Goal: Task Accomplishment & Management: Complete application form

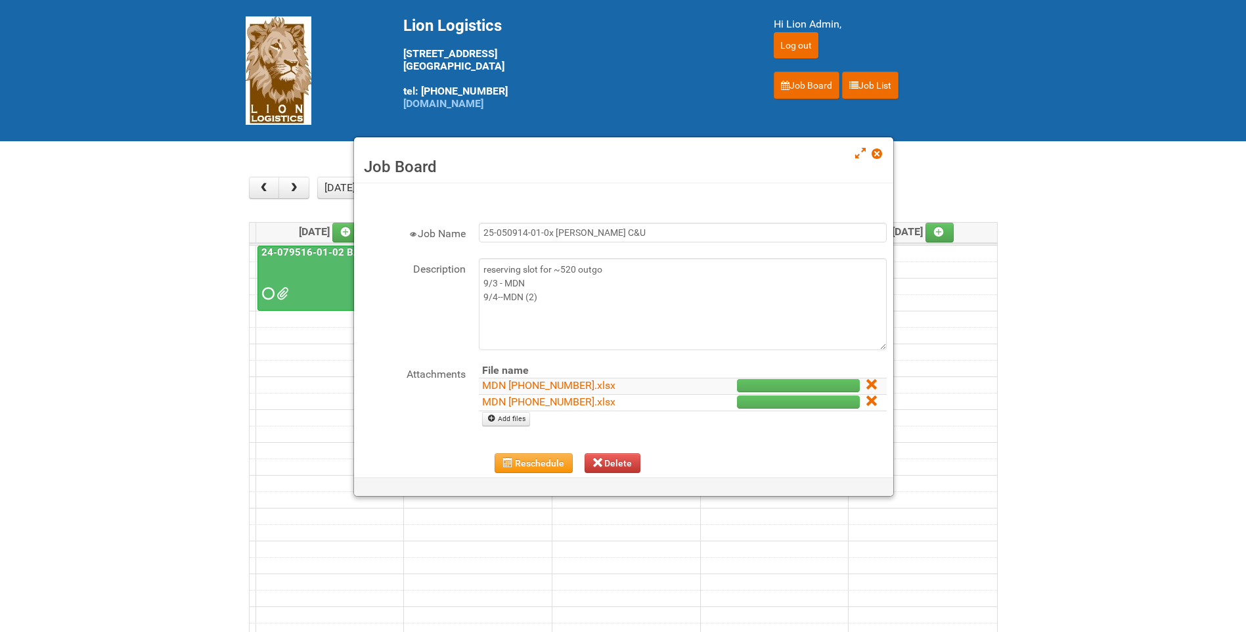
scroll to position [169, 0]
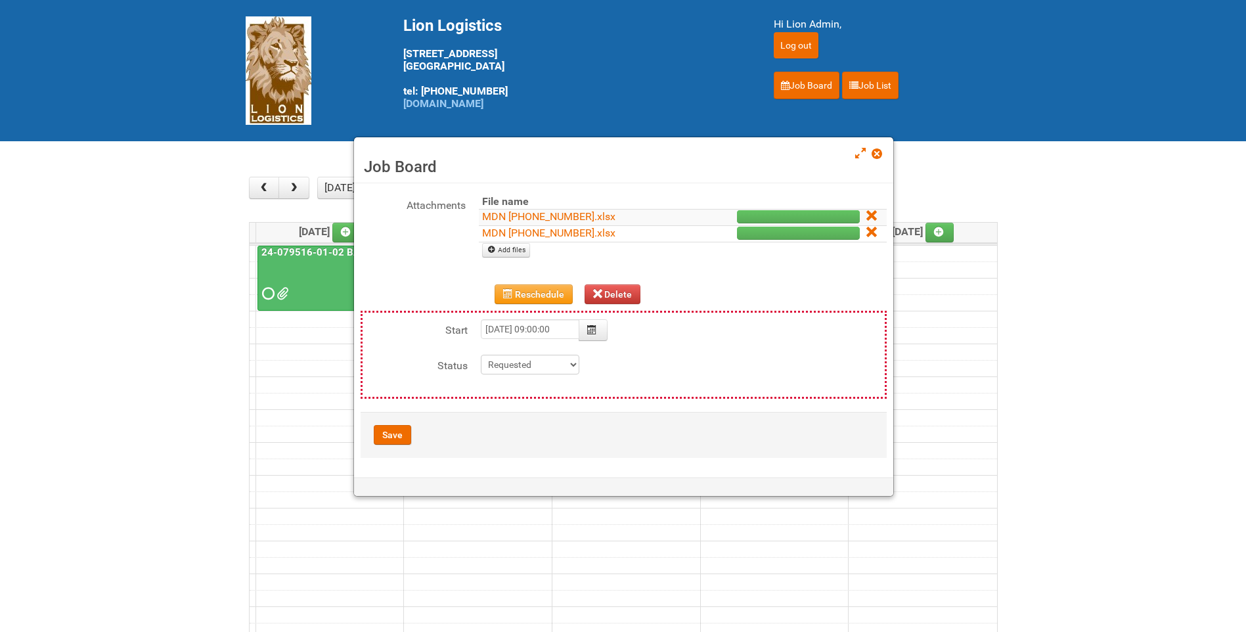
click at [881, 154] on span at bounding box center [876, 153] width 9 height 9
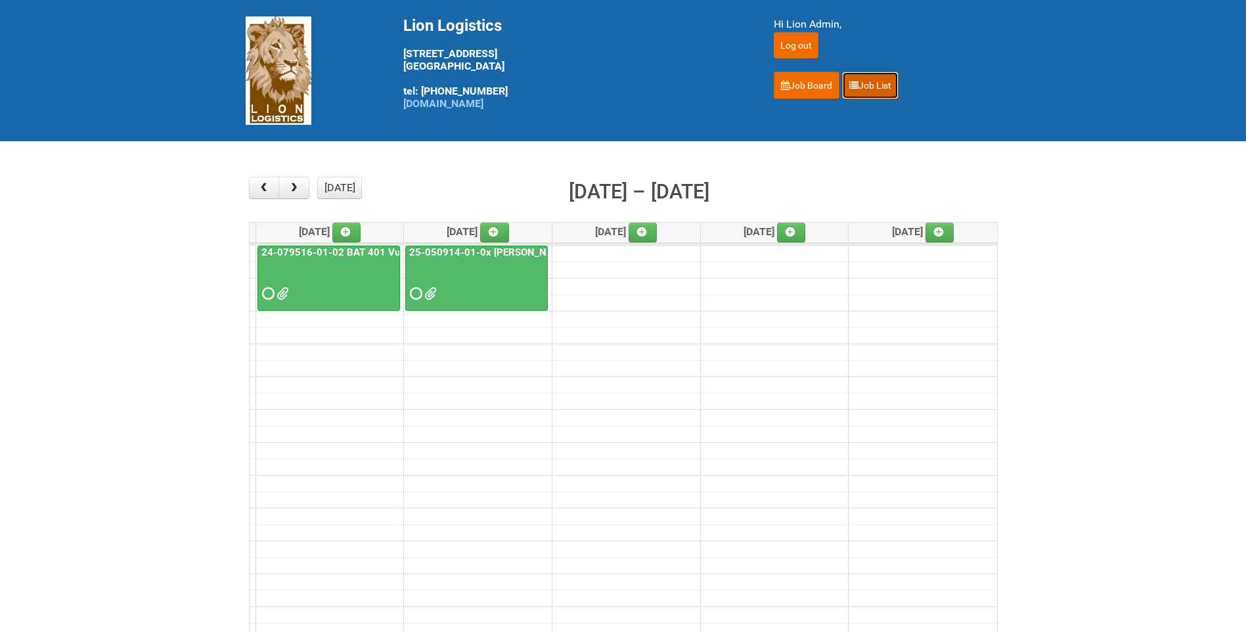
click at [856, 94] on link "Job List" at bounding box center [870, 86] width 56 height 28
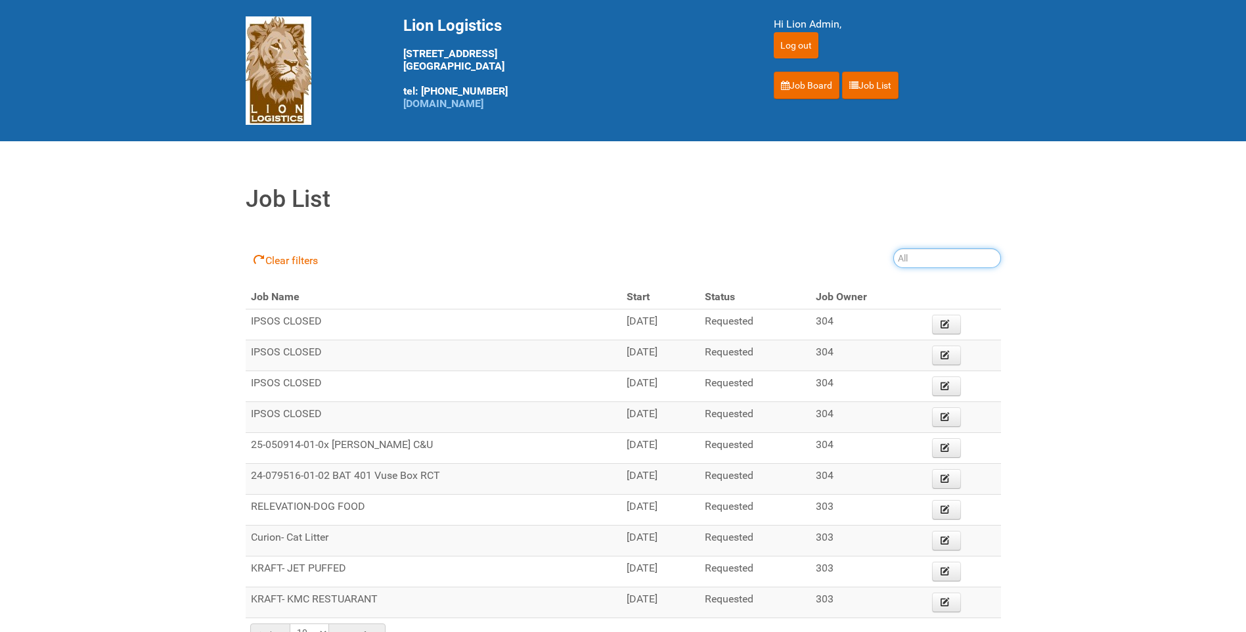
click at [952, 252] on input "search" at bounding box center [947, 258] width 108 height 20
type input "25-043418"
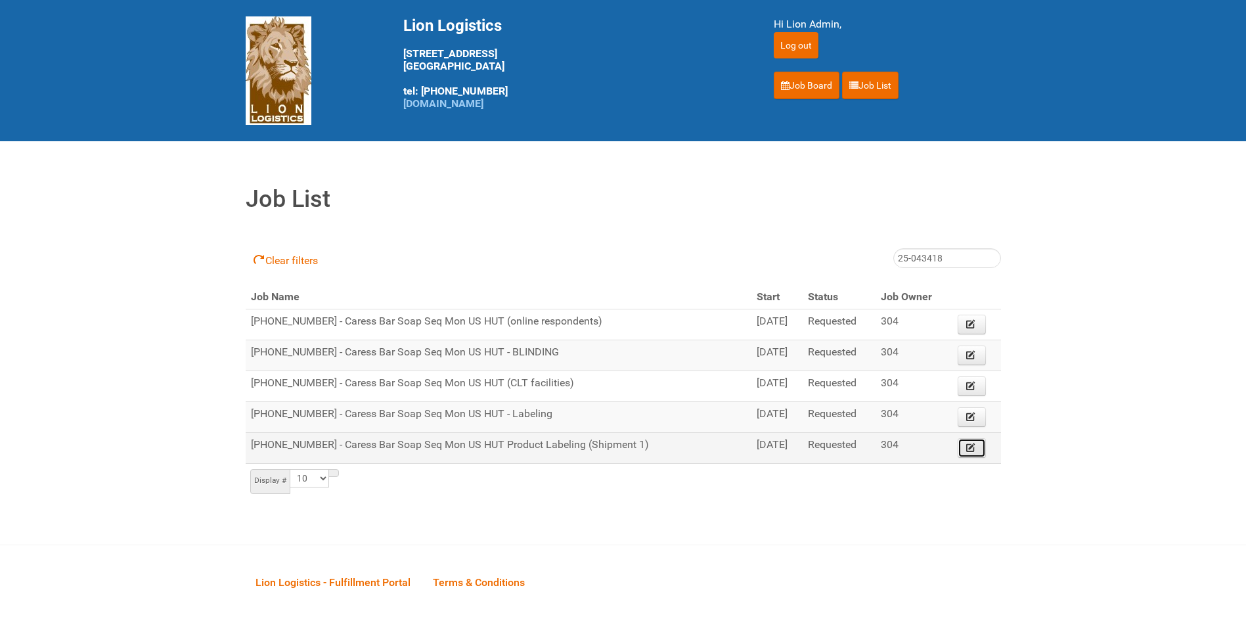
click at [974, 444] on icon at bounding box center [970, 447] width 9 height 9
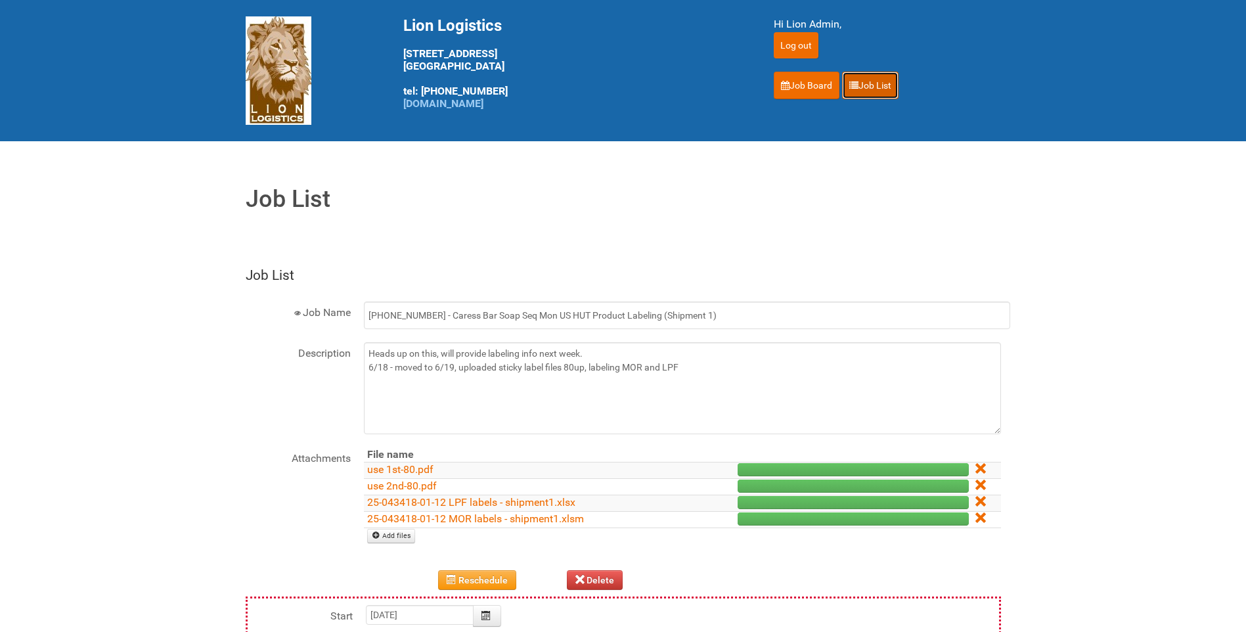
click at [879, 85] on link "Job List" at bounding box center [870, 86] width 56 height 28
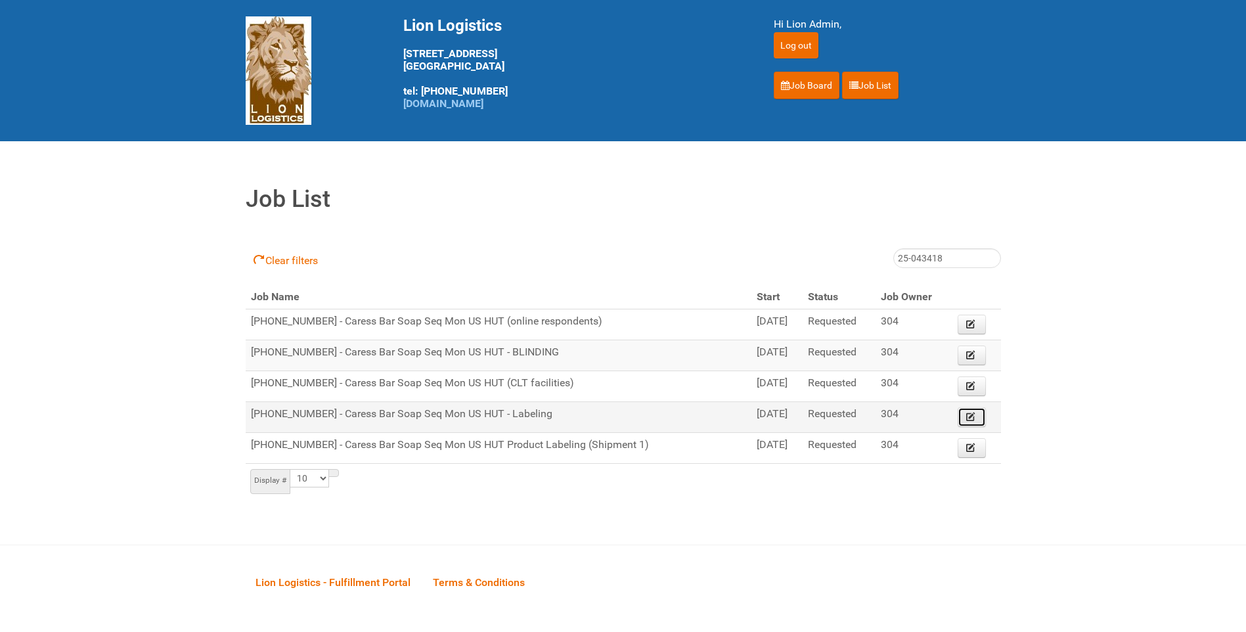
click at [967, 412] on icon at bounding box center [970, 416] width 9 height 9
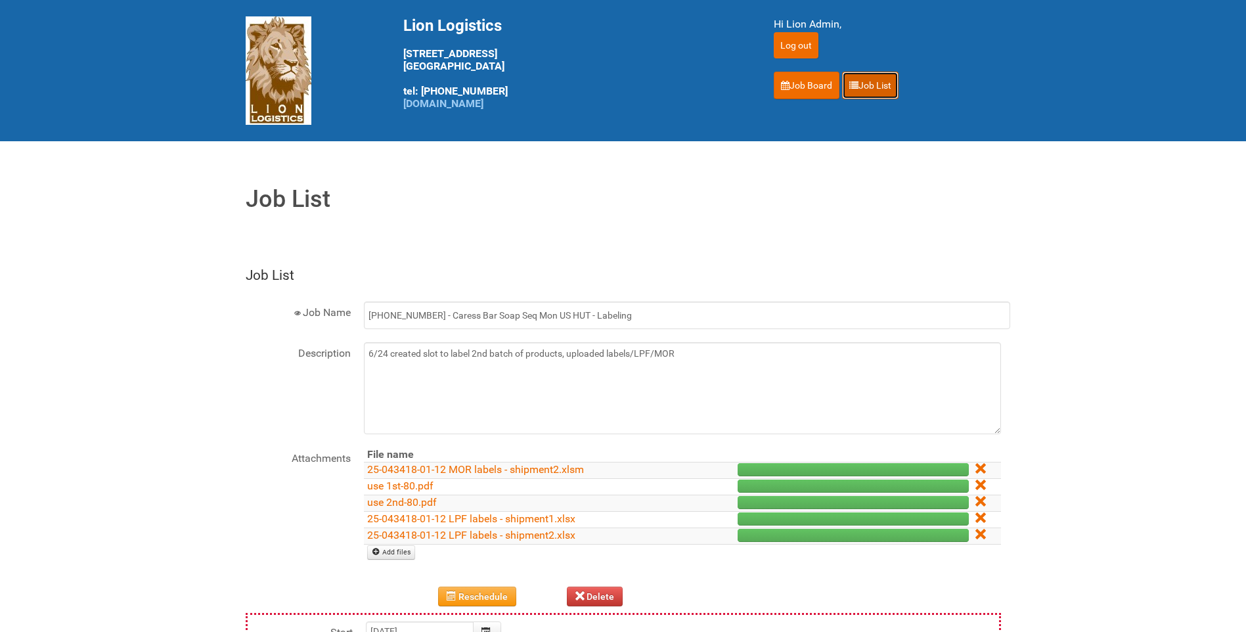
click at [870, 86] on link "Job List" at bounding box center [870, 86] width 56 height 28
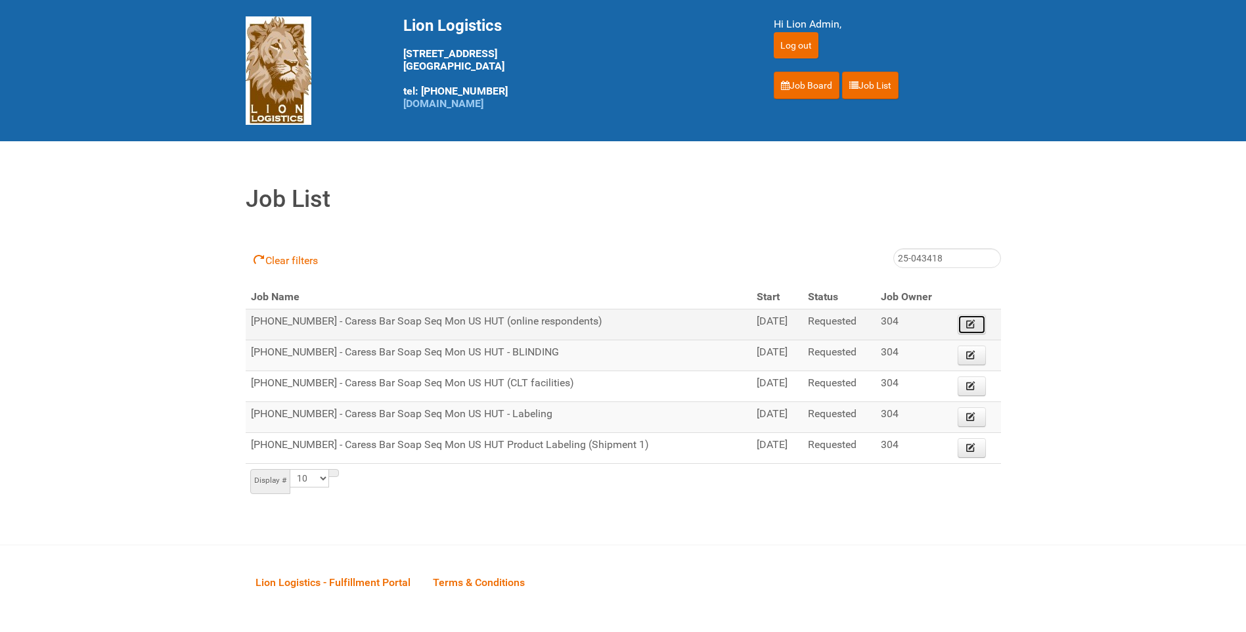
click at [976, 315] on link "Edit" at bounding box center [972, 325] width 29 height 20
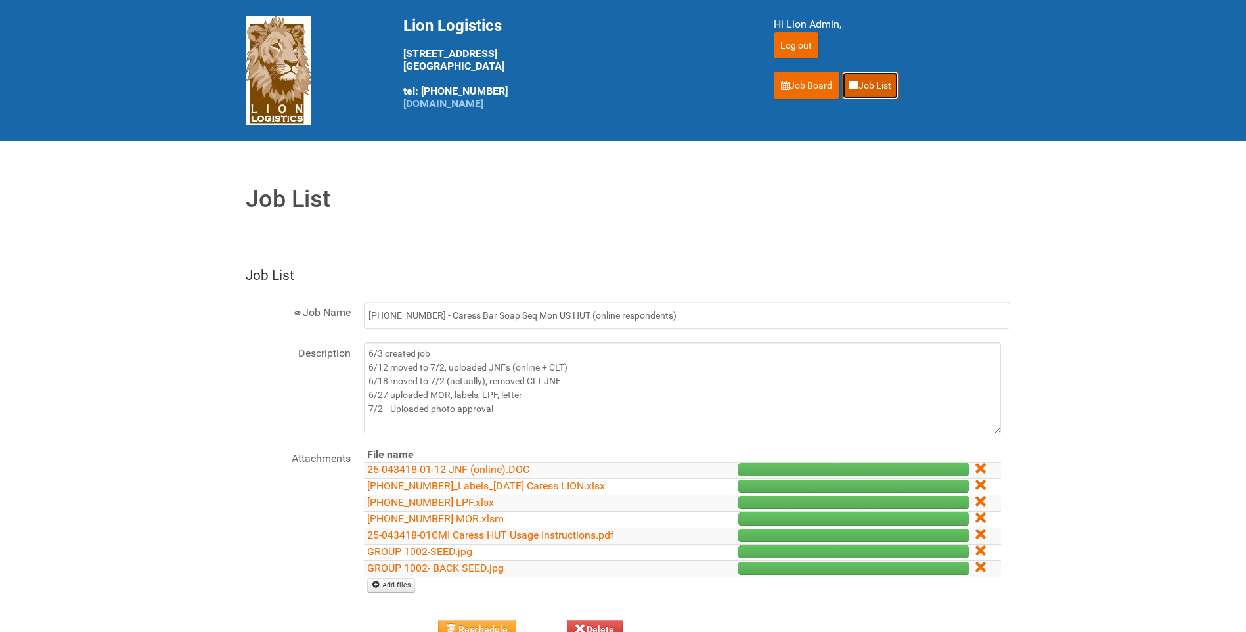
click at [876, 92] on link "Job List" at bounding box center [870, 86] width 56 height 28
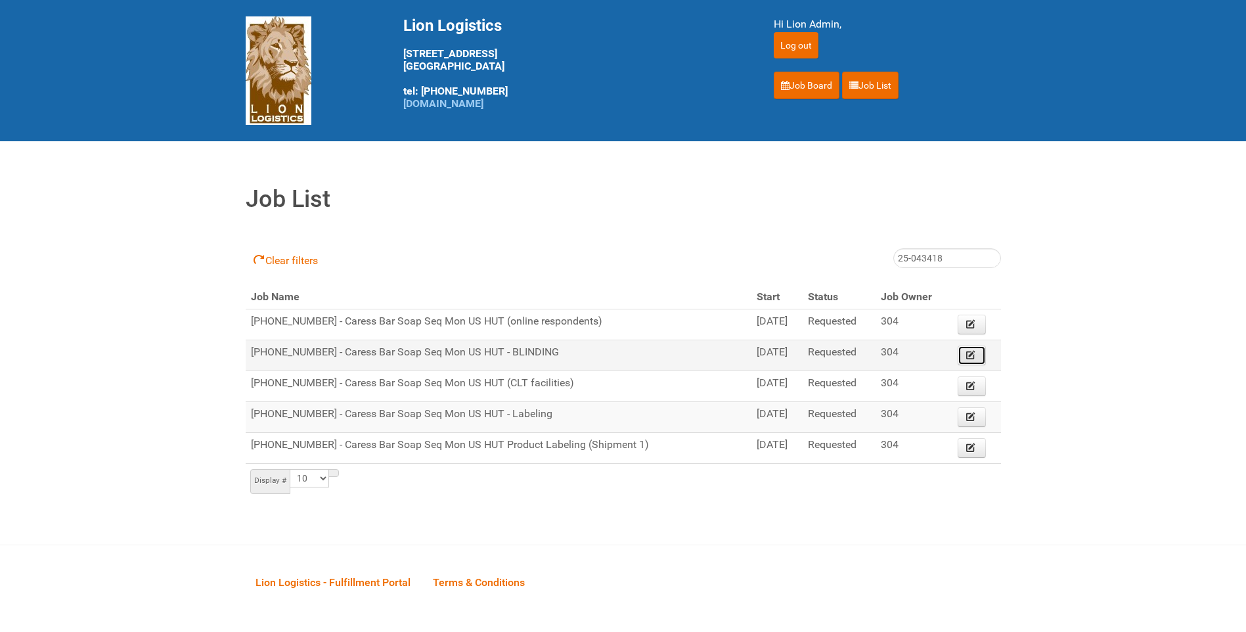
click at [968, 353] on icon at bounding box center [970, 354] width 9 height 9
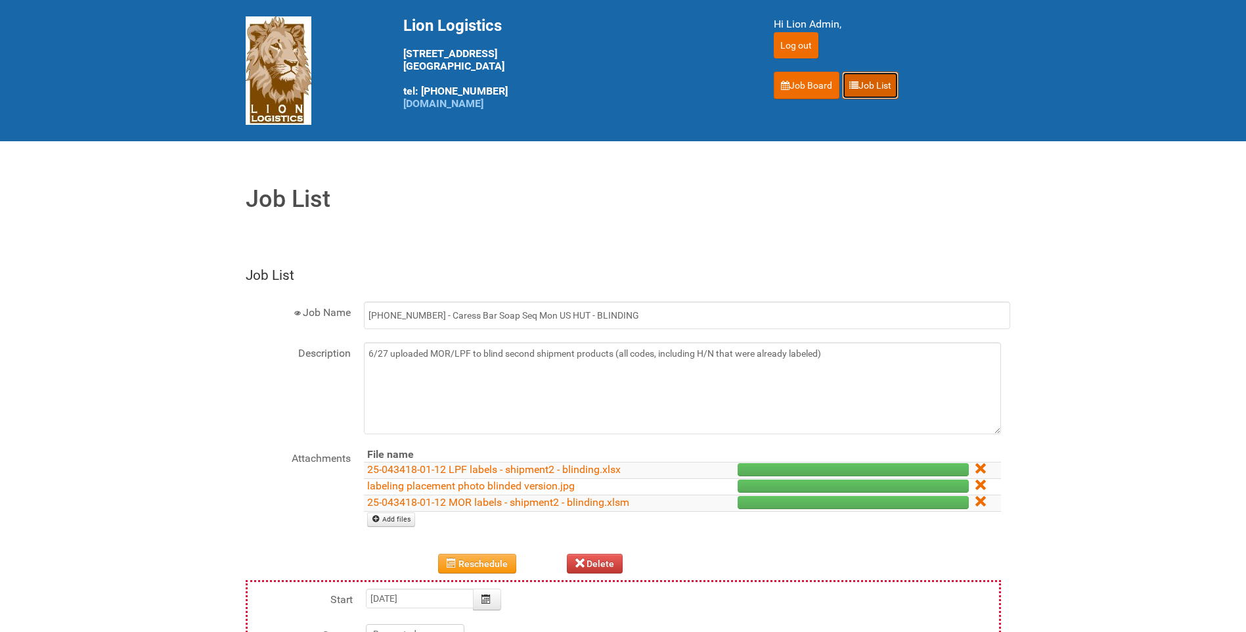
click at [875, 79] on link "Job List" at bounding box center [870, 86] width 56 height 28
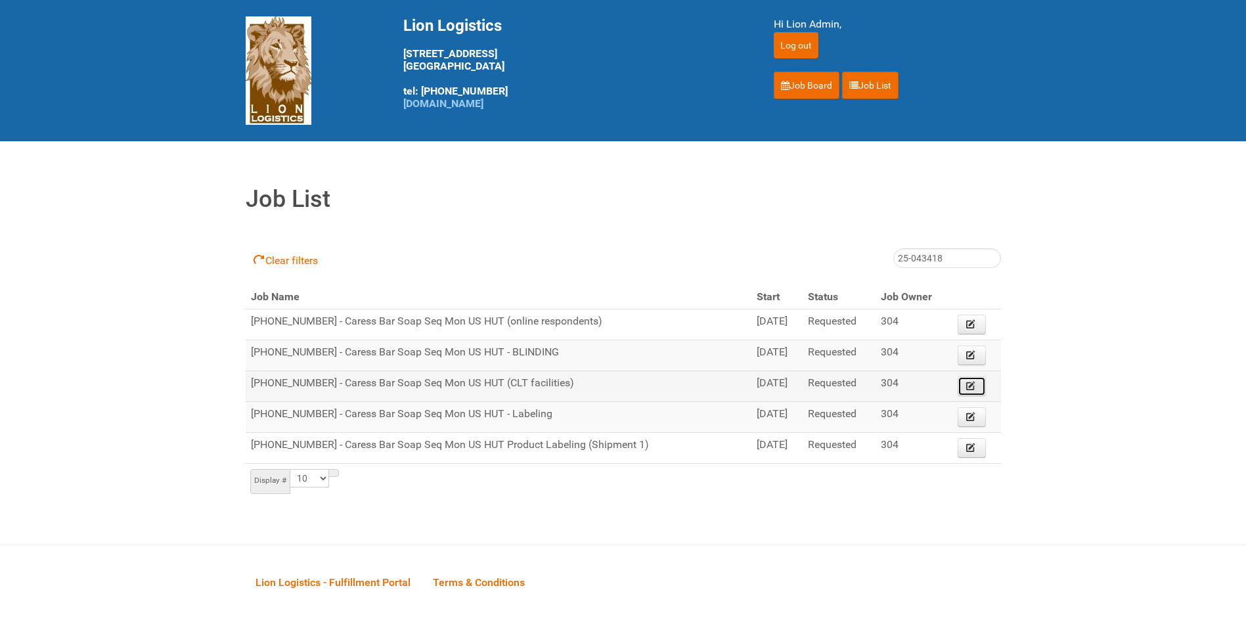
click at [970, 388] on icon at bounding box center [970, 385] width 9 height 9
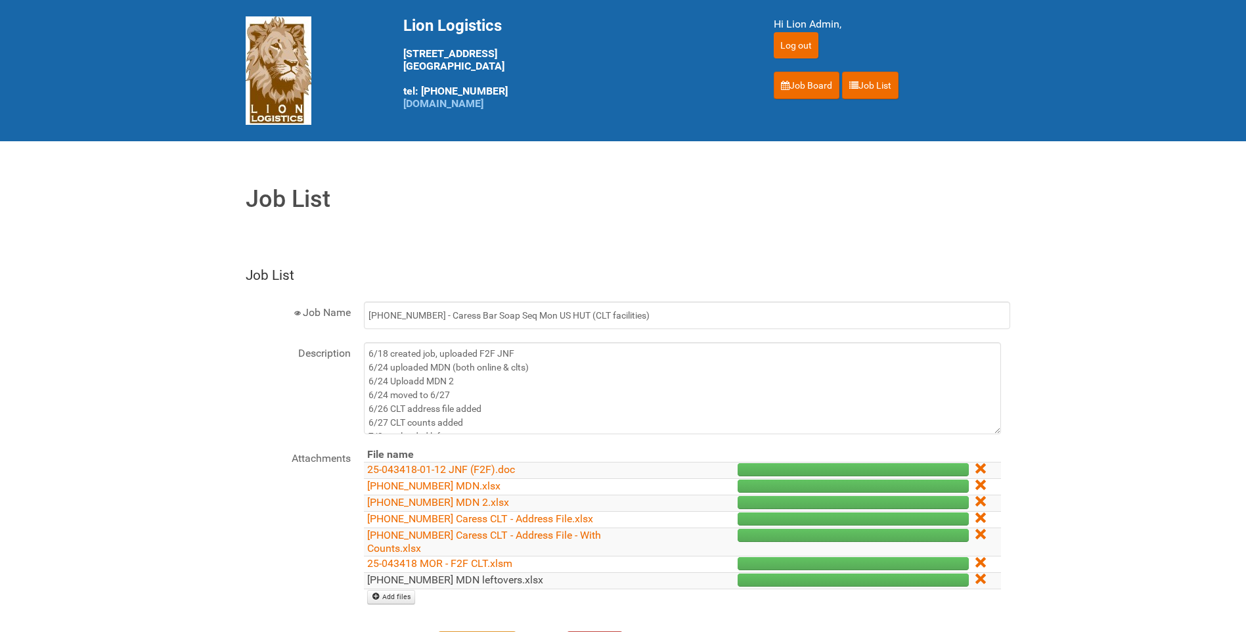
click at [499, 573] on link "[PHONE_NUMBER] MDN leftovers.xlsx" at bounding box center [455, 579] width 176 height 12
